Goal: Find specific page/section: Find specific page/section

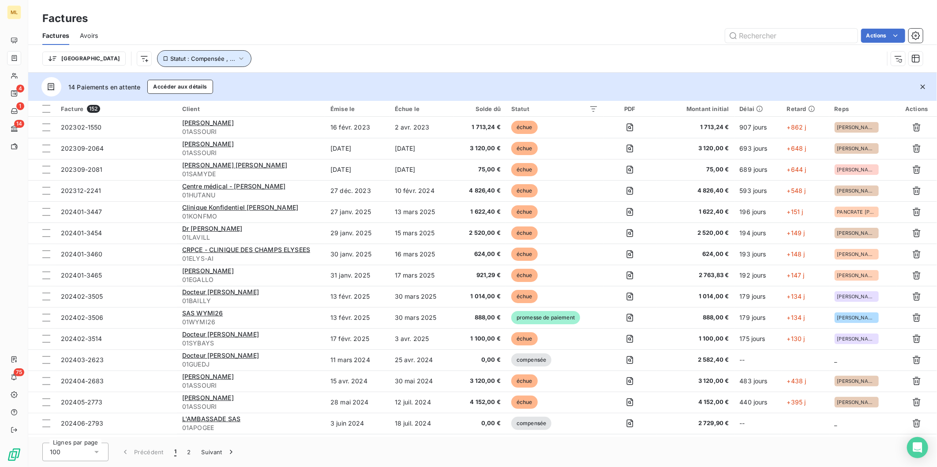
click at [237, 59] on icon "button" at bounding box center [241, 58] width 9 height 9
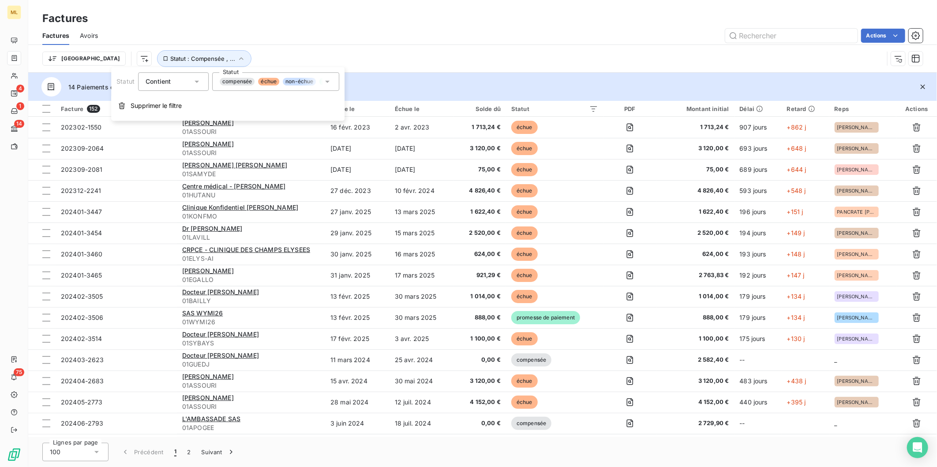
click at [302, 86] on div "compensée échue non-échue promesse de paiement" at bounding box center [275, 81] width 127 height 19
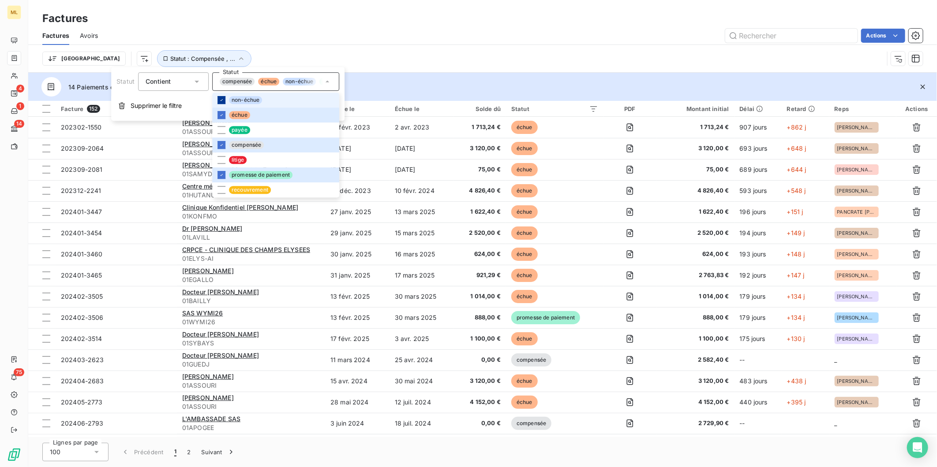
click at [220, 102] on icon at bounding box center [221, 99] width 5 height 5
click at [222, 146] on icon at bounding box center [221, 144] width 5 height 5
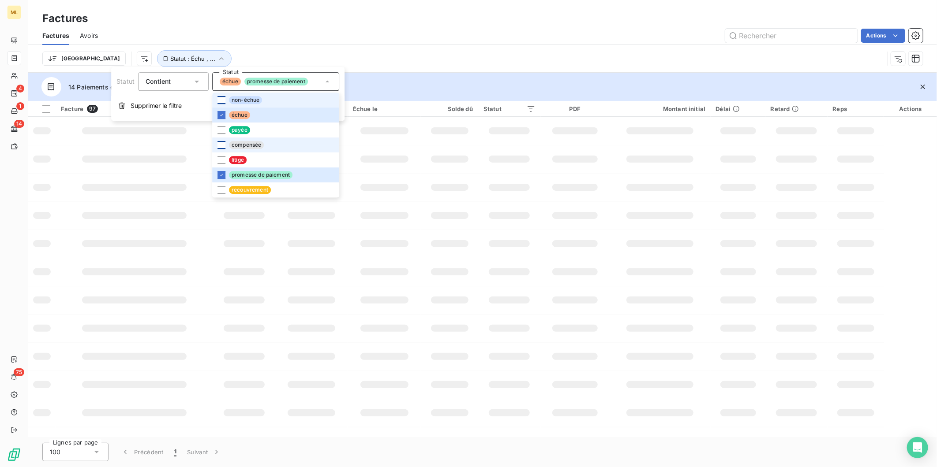
click at [456, 37] on div "Actions" at bounding box center [515, 36] width 814 height 14
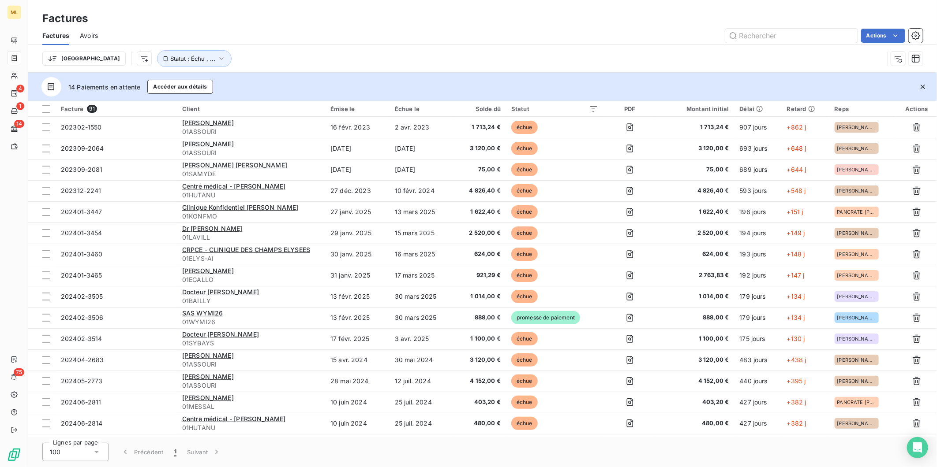
click at [91, 452] on div "100" at bounding box center [75, 452] width 66 height 19
click at [76, 397] on li "25" at bounding box center [75, 402] width 66 height 16
click at [215, 454] on button "4" at bounding box center [217, 452] width 14 height 19
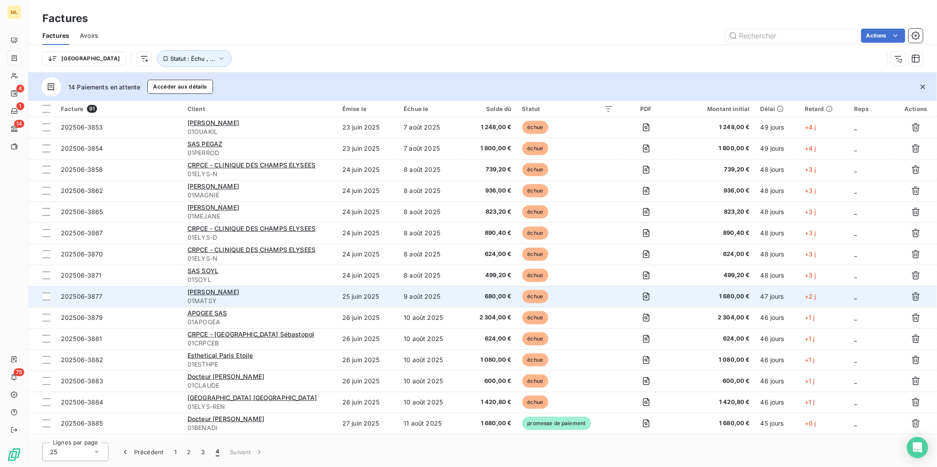
scroll to position [18, 0]
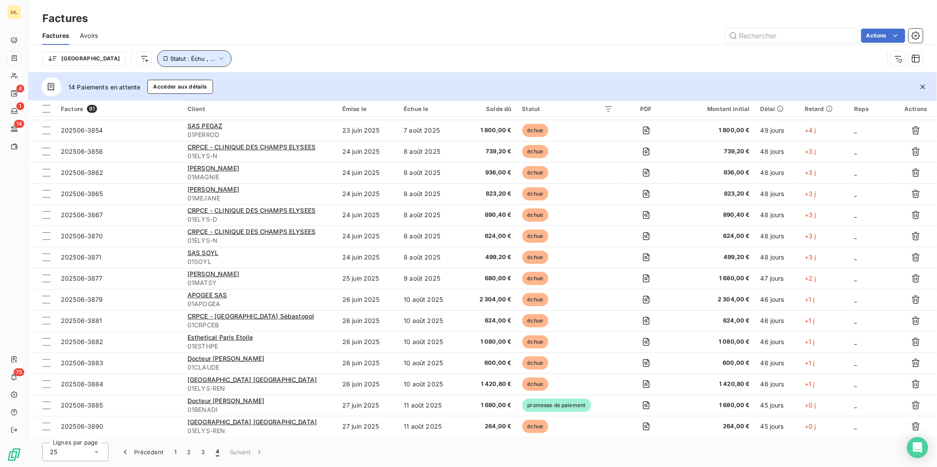
click at [179, 56] on button "Statut : Échu , ..." at bounding box center [194, 58] width 75 height 17
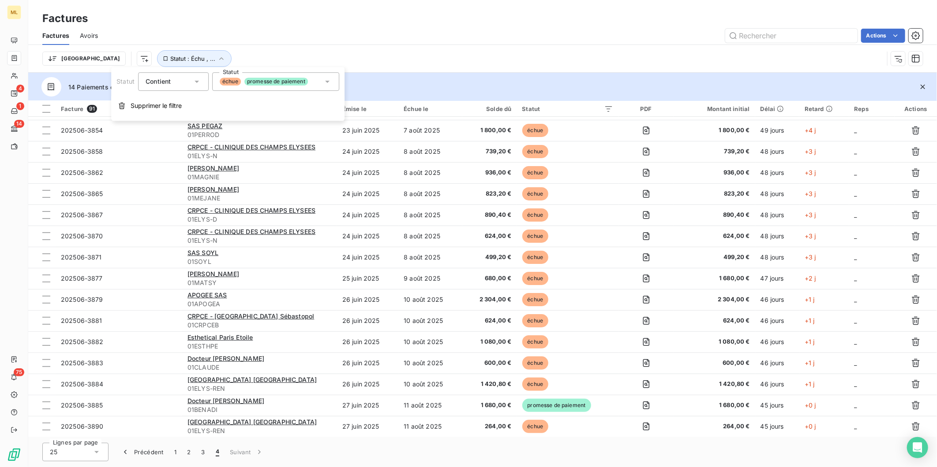
click at [261, 80] on span "promesse de paiement" at bounding box center [276, 82] width 64 height 8
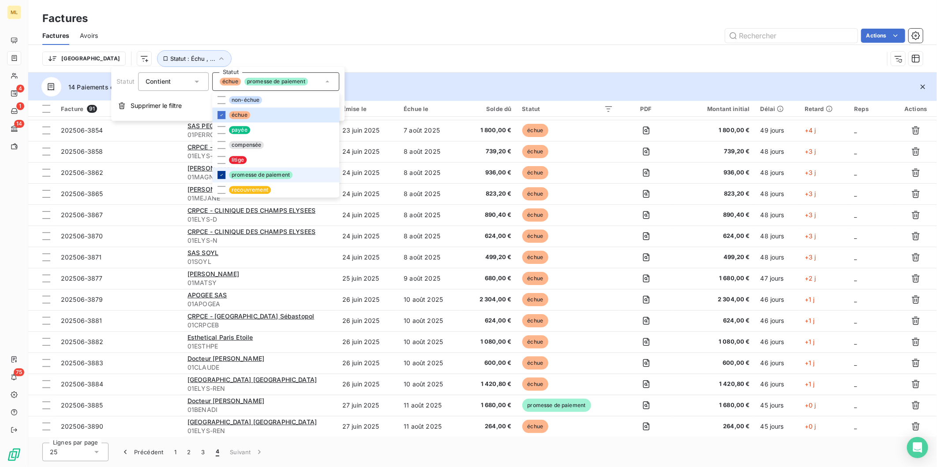
click at [222, 176] on icon at bounding box center [221, 174] width 5 height 5
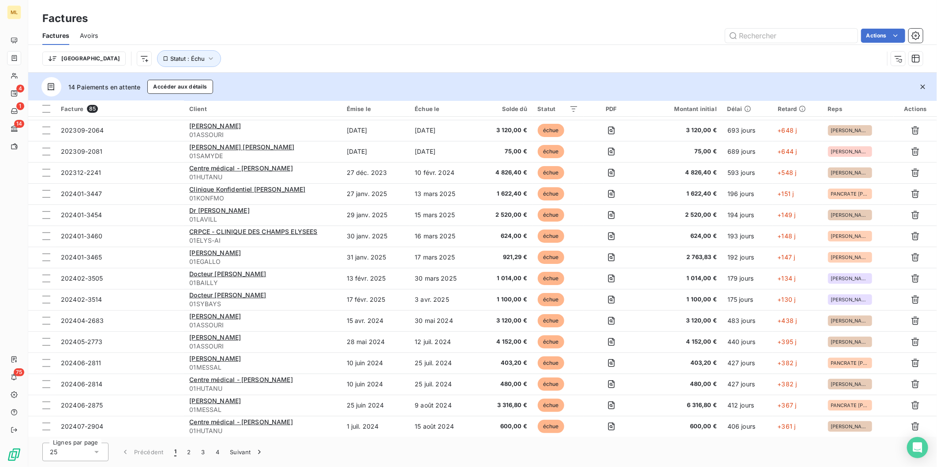
click at [402, 57] on div "Trier Statut : Échu" at bounding box center [462, 58] width 841 height 17
click at [203, 456] on button "3" at bounding box center [203, 452] width 14 height 19
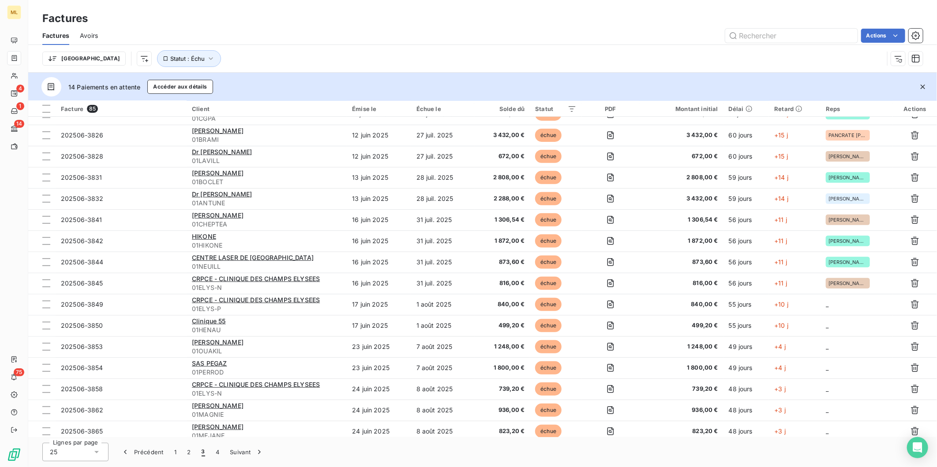
scroll to position [209, 0]
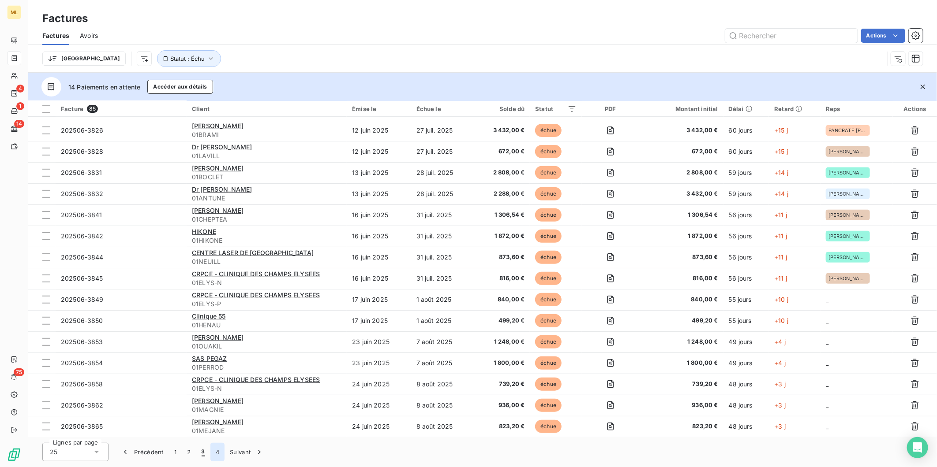
click at [214, 452] on button "4" at bounding box center [217, 452] width 14 height 19
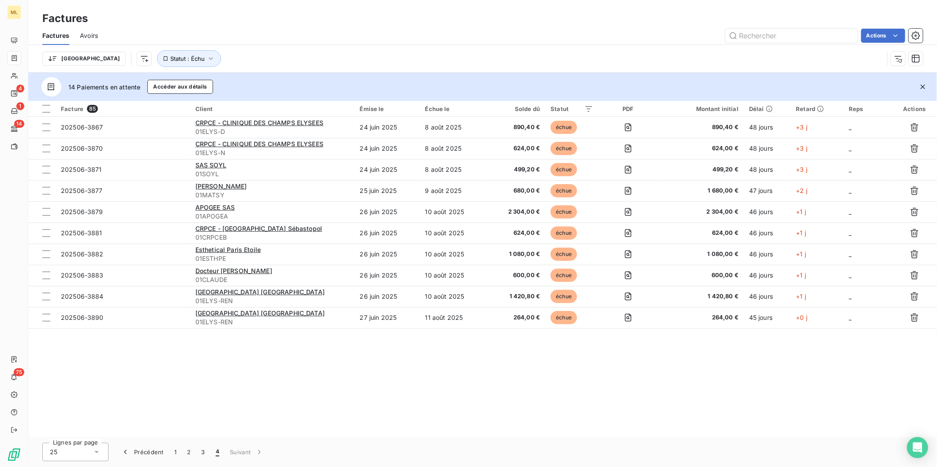
scroll to position [0, 0]
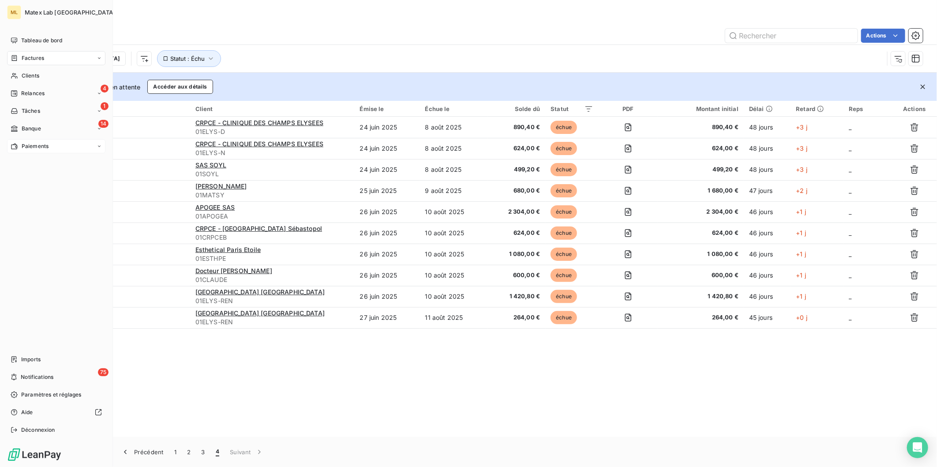
click at [34, 147] on span "Paiements" at bounding box center [35, 146] width 27 height 8
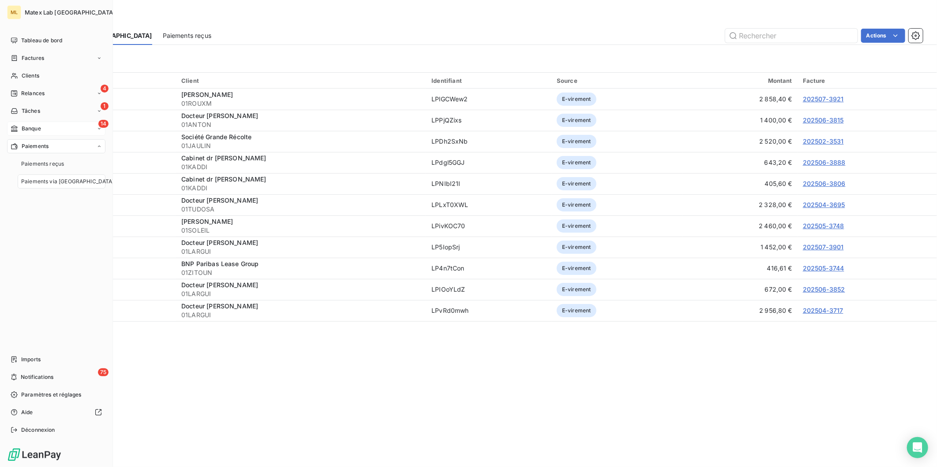
click at [37, 125] on span "Banque" at bounding box center [31, 129] width 19 height 8
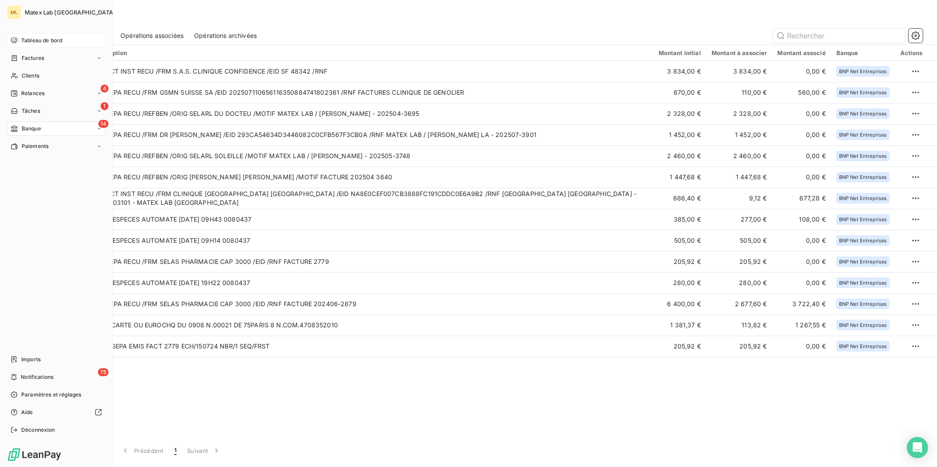
click at [35, 37] on span "Tableau de bord" at bounding box center [41, 41] width 41 height 8
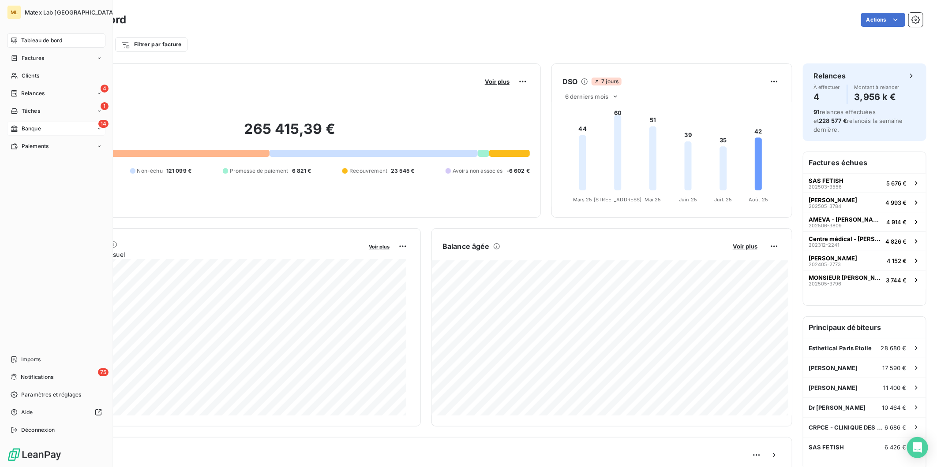
click at [22, 37] on span "Tableau de bord" at bounding box center [41, 41] width 41 height 8
click at [27, 59] on span "Factures" at bounding box center [33, 58] width 22 height 8
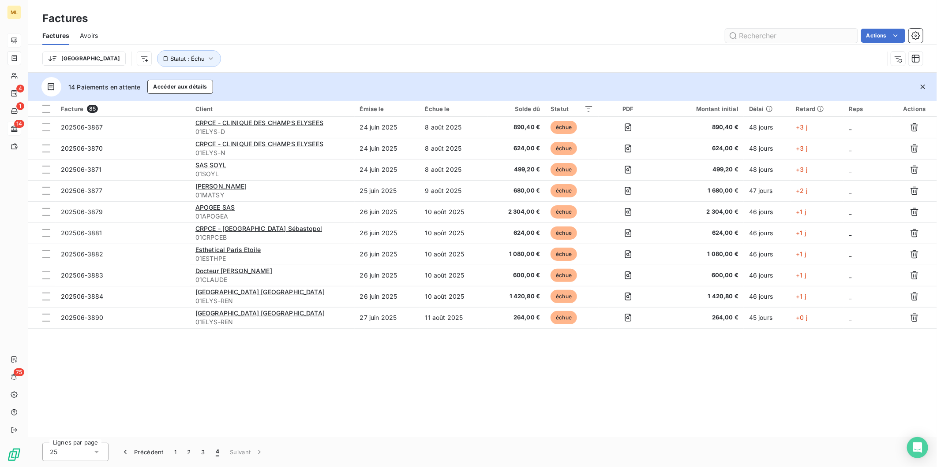
click at [758, 38] on input "text" at bounding box center [791, 36] width 132 height 14
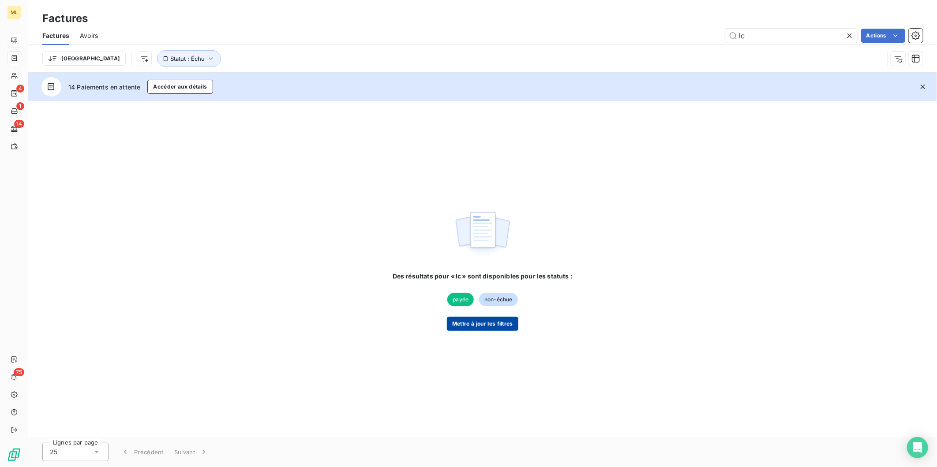
type input "lc"
click at [483, 324] on button "Mettre à jour les filtres" at bounding box center [482, 324] width 71 height 14
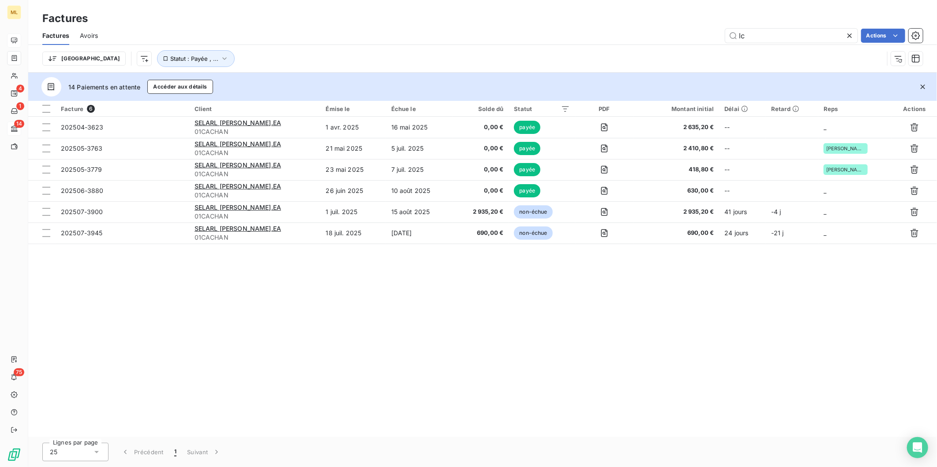
click at [845, 34] on icon at bounding box center [849, 35] width 9 height 9
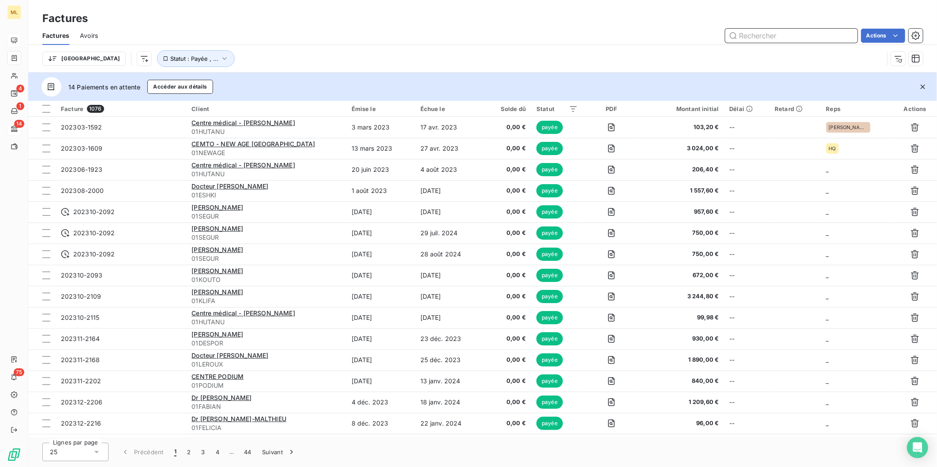
click at [764, 34] on input "text" at bounding box center [791, 36] width 132 height 14
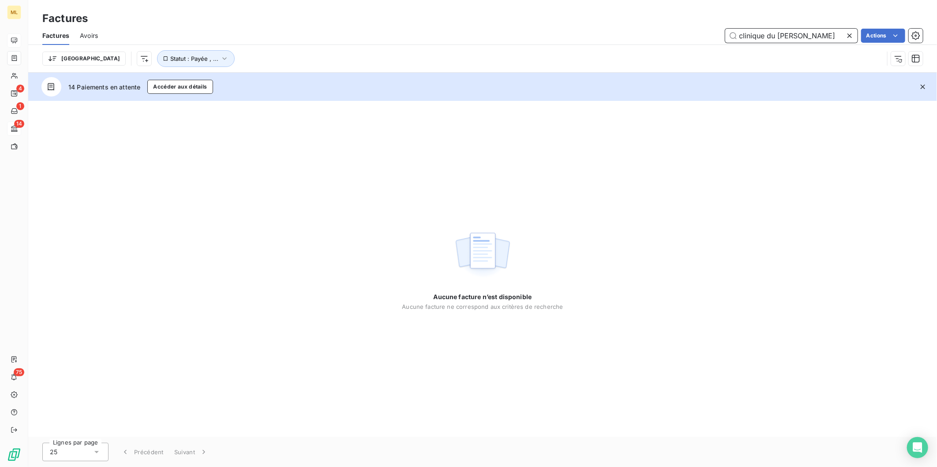
drag, startPoint x: 805, startPoint y: 34, endPoint x: 653, endPoint y: 40, distance: 152.2
click at [654, 41] on div "clinique du [PERSON_NAME] Actions" at bounding box center [515, 36] width 814 height 14
click at [173, 49] on div "Trier Statut : Payée , ..." at bounding box center [482, 58] width 880 height 27
click at [220, 57] on icon "button" at bounding box center [224, 58] width 9 height 9
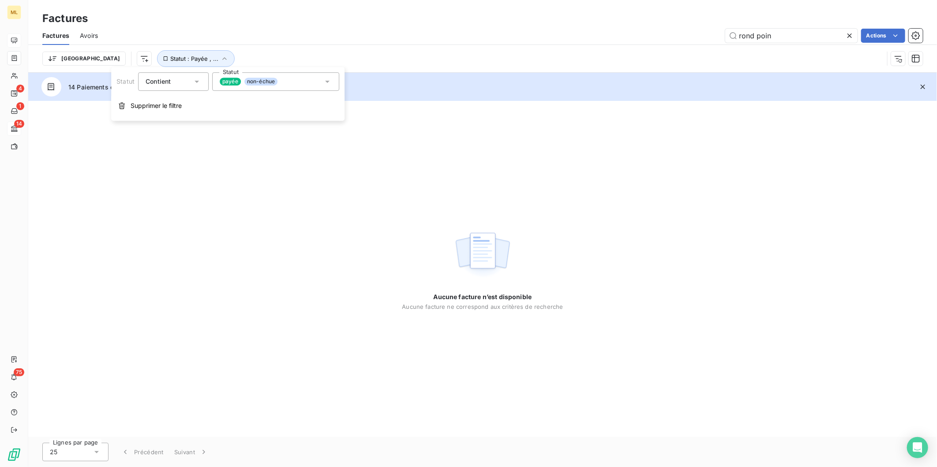
click at [258, 79] on span "non-échue" at bounding box center [260, 82] width 33 height 8
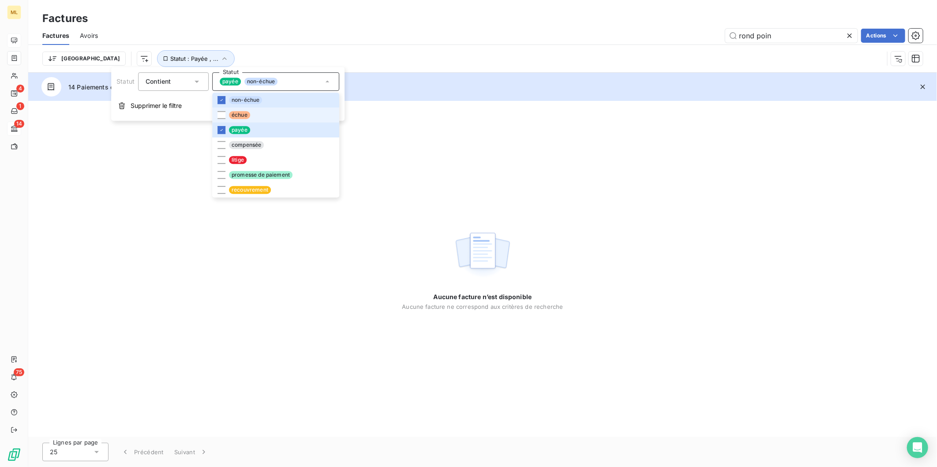
click at [233, 115] on span "échue" at bounding box center [239, 115] width 21 height 8
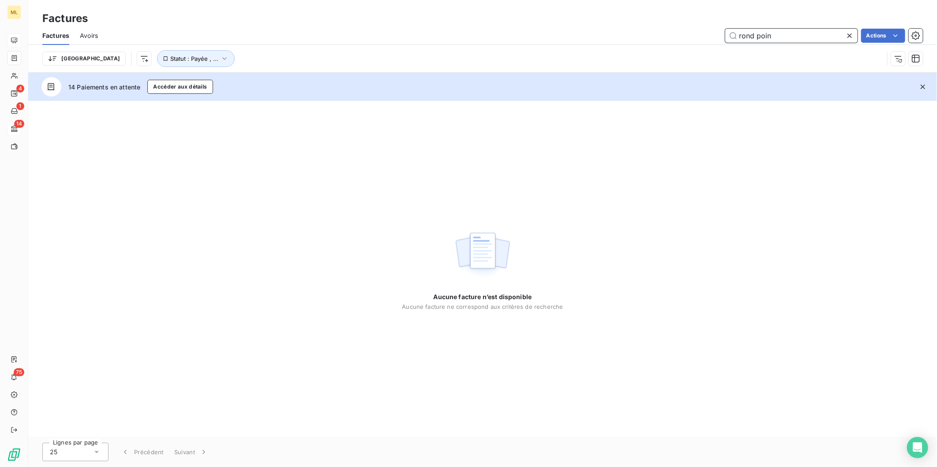
click at [789, 37] on input "rond poin" at bounding box center [791, 36] width 132 height 14
drag, startPoint x: 782, startPoint y: 34, endPoint x: 650, endPoint y: 36, distance: 132.3
click at [650, 36] on div "rond point Actions" at bounding box center [515, 36] width 814 height 14
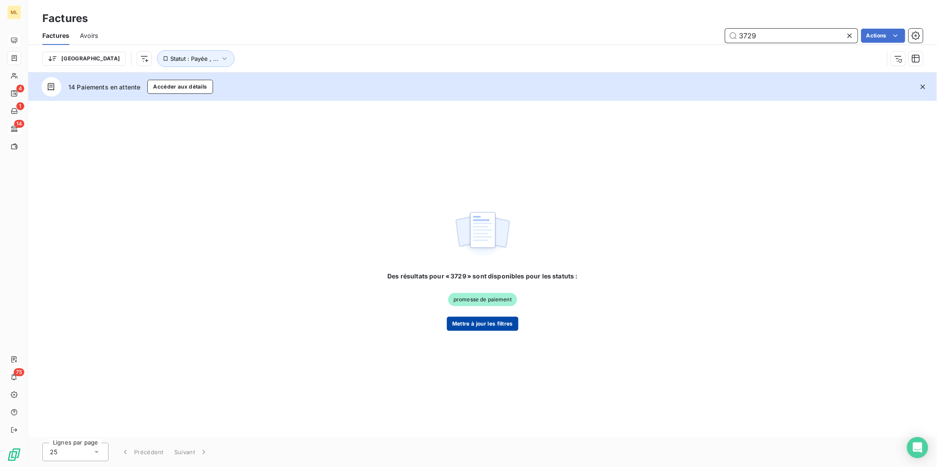
type input "3729"
click at [493, 325] on button "Mettre à jour les filtres" at bounding box center [482, 324] width 71 height 14
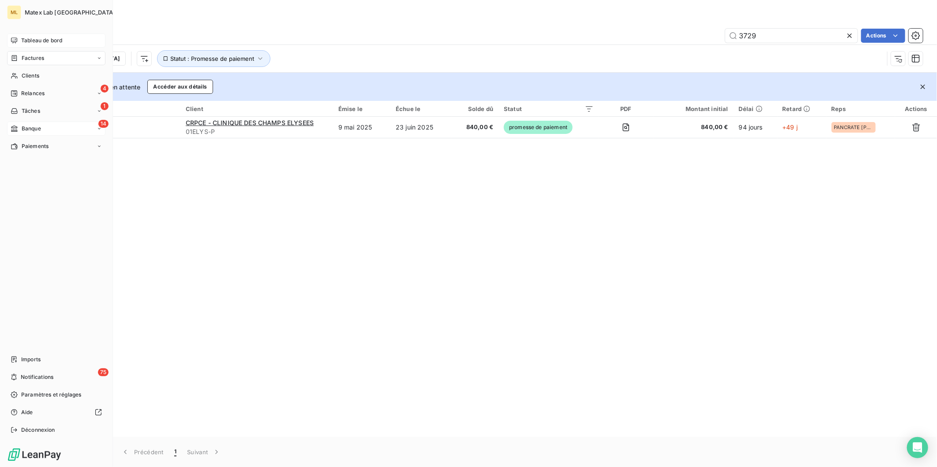
click at [24, 35] on div "Tableau de bord" at bounding box center [56, 41] width 98 height 14
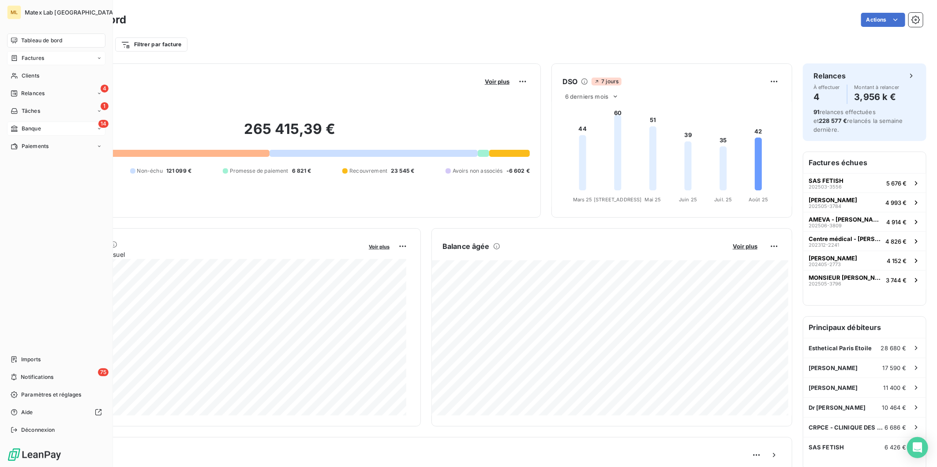
click at [26, 36] on div "Tableau de bord" at bounding box center [56, 41] width 98 height 14
